Goal: Entertainment & Leisure: Consume media (video, audio)

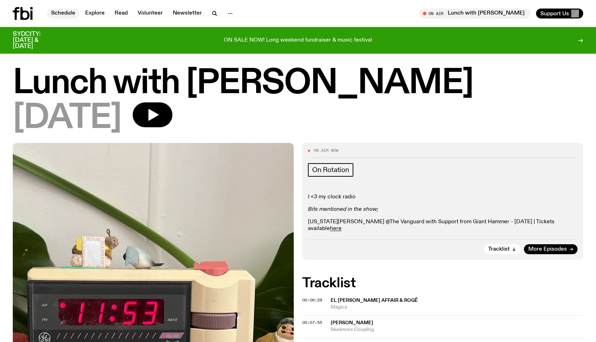
click at [63, 15] on link "Schedule" at bounding box center [63, 14] width 33 height 10
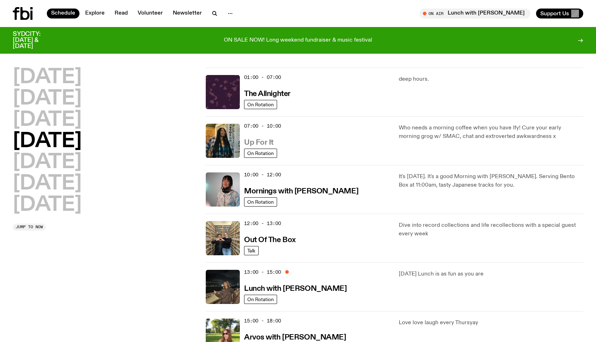
click at [262, 140] on h3 "Up For It" at bounding box center [258, 142] width 29 height 7
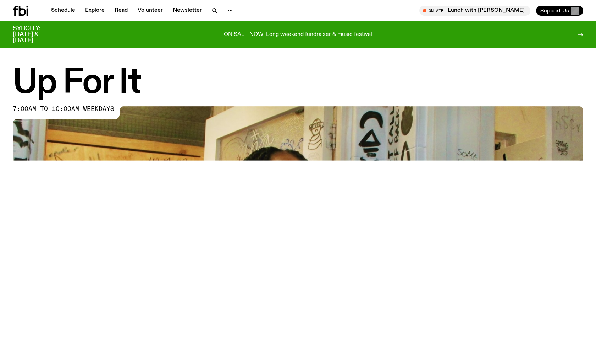
scroll to position [355, 0]
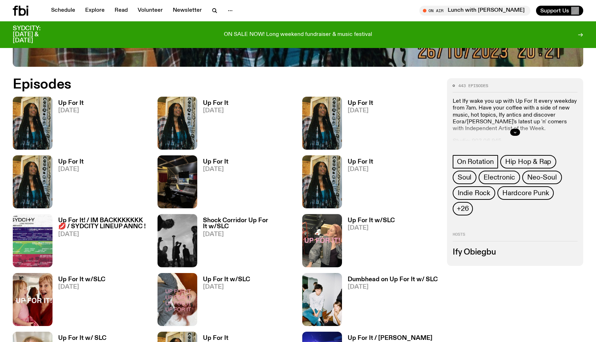
click at [76, 101] on h3 "Up For It" at bounding box center [71, 103] width 26 height 6
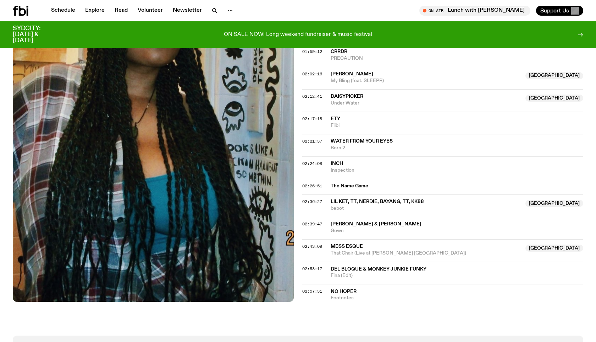
scroll to position [891, 0]
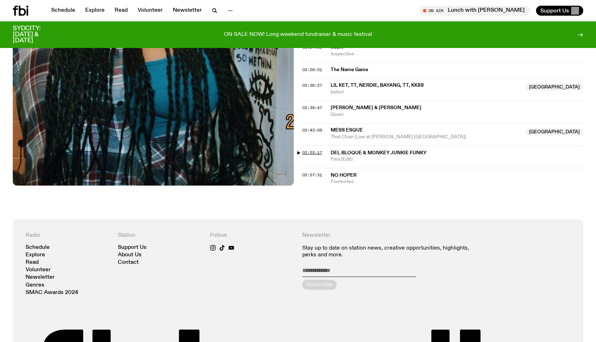
click at [316, 151] on span "02:53:17" at bounding box center [312, 152] width 20 height 6
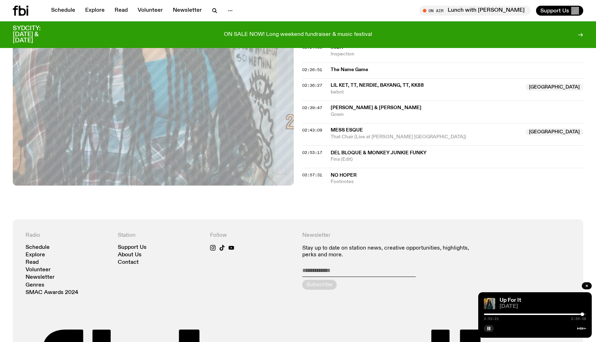
click at [582, 314] on div at bounding box center [583, 314] width 4 height 4
click at [582, 313] on div at bounding box center [582, 314] width 4 height 4
click at [583, 313] on div at bounding box center [582, 314] width 4 height 4
click at [491, 329] on icon "button" at bounding box center [489, 328] width 4 height 4
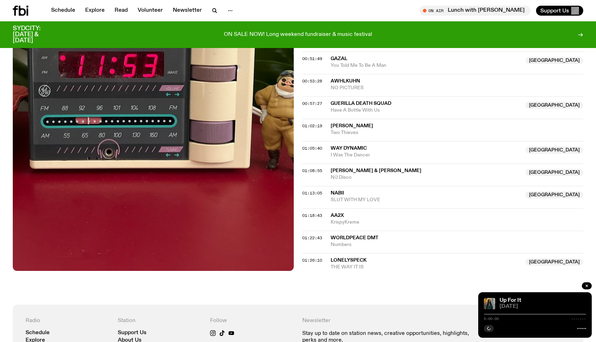
scroll to position [435, 0]
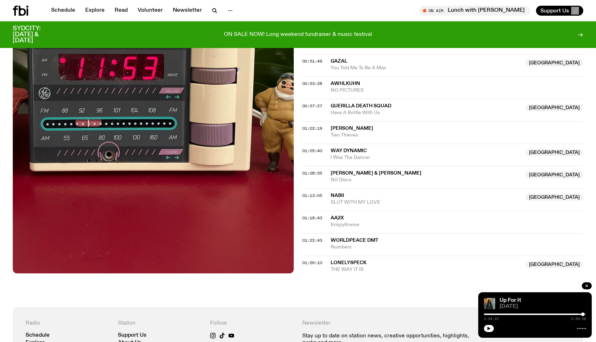
click at [310, 215] on span "01:18:43" at bounding box center [312, 218] width 20 height 6
click at [336, 215] on span "AA2x" at bounding box center [337, 217] width 13 height 5
click at [339, 244] on span "Numbers" at bounding box center [457, 247] width 253 height 7
click at [345, 260] on span "Lonelyspeck" at bounding box center [349, 262] width 36 height 5
